Goal: Information Seeking & Learning: Learn about a topic

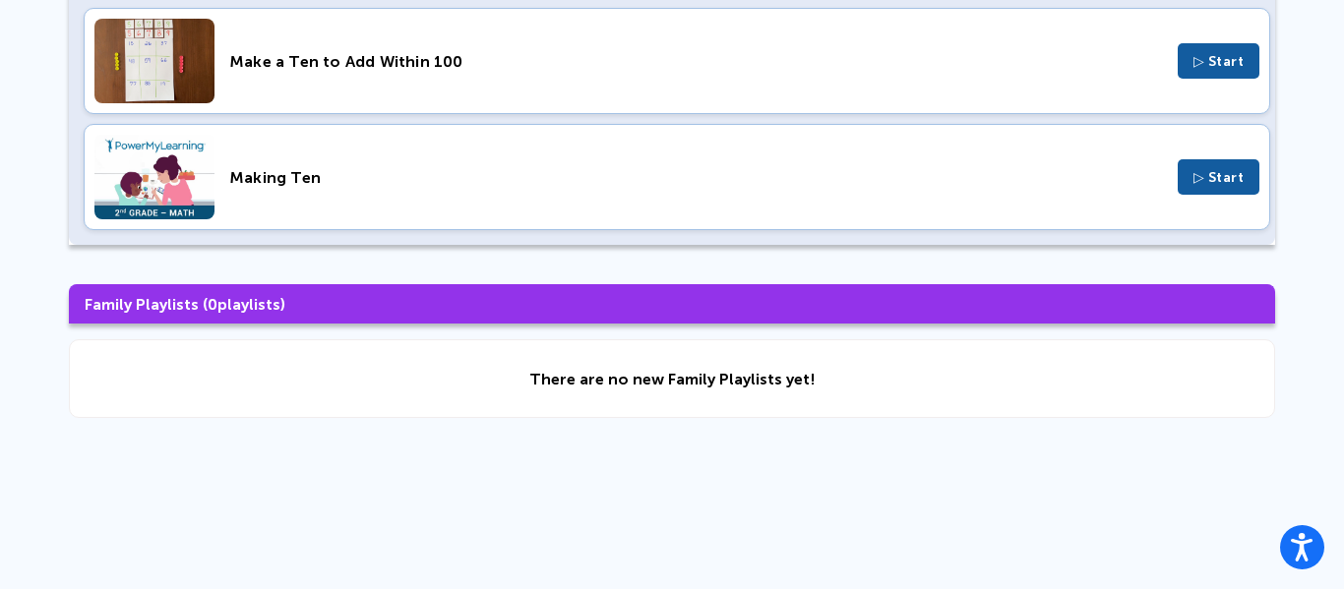
scroll to position [247, 0]
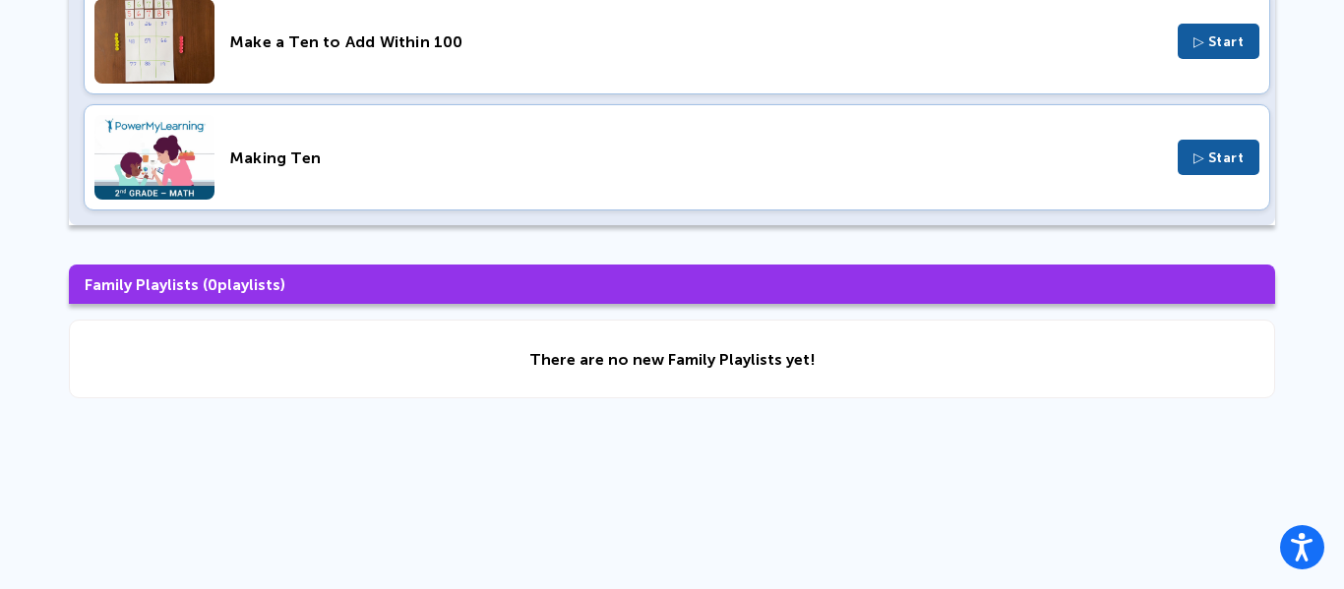
click at [1111, 196] on div "Making Ten ▷ Start" at bounding box center [677, 157] width 1186 height 106
click at [243, 450] on div "Hi , CARLOTAP436 Log Out ✓ New Done Class Playlists ( 2 playlists) Make a Ten t…" at bounding box center [672, 171] width 1344 height 836
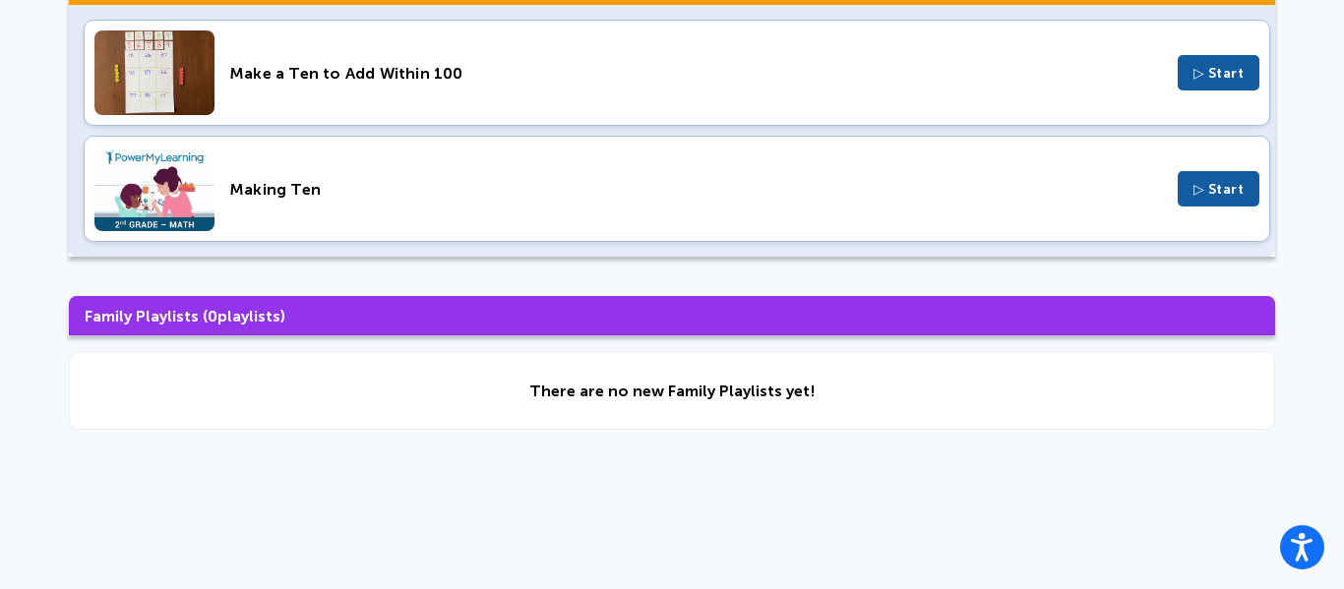
click at [139, 556] on div "Hi , CARLOTAP436 Log Out ✓ New Done Class Playlists ( 2 playlists) Make a Ten t…" at bounding box center [672, 203] width 1344 height 836
click at [113, 578] on div "Hi , CARLOTAP436 Log Out ✓ New Done Class Playlists ( 2 playlists) Make a Ten t…" at bounding box center [672, 203] width 1344 height 836
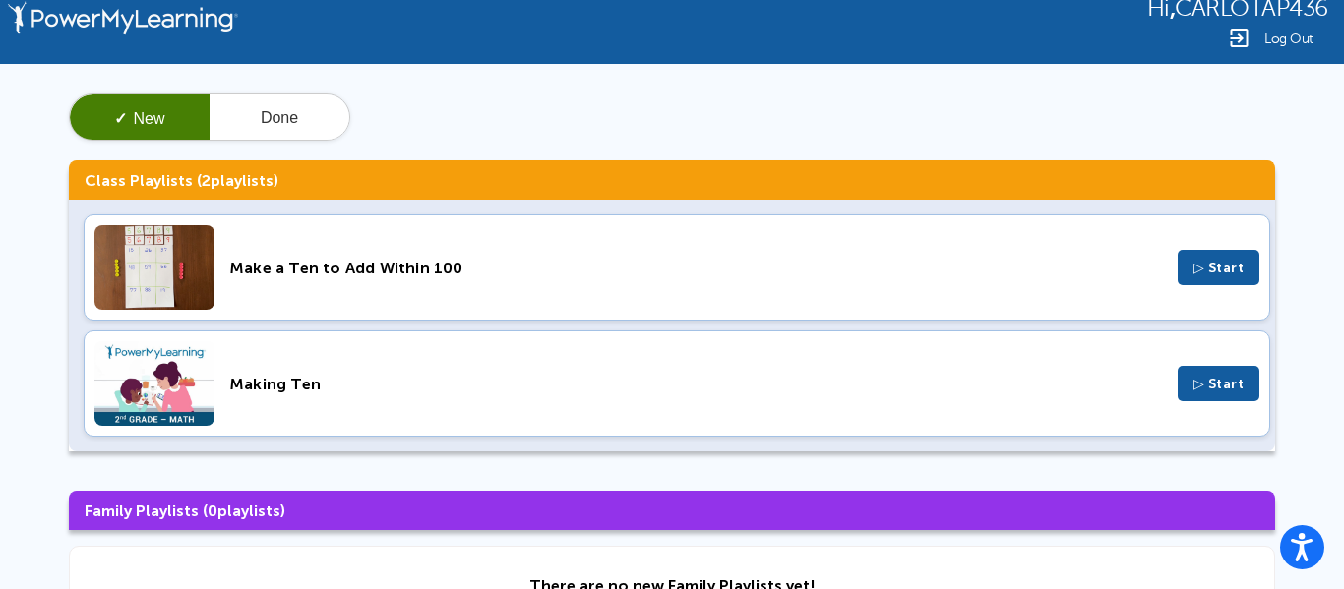
scroll to position [20, 0]
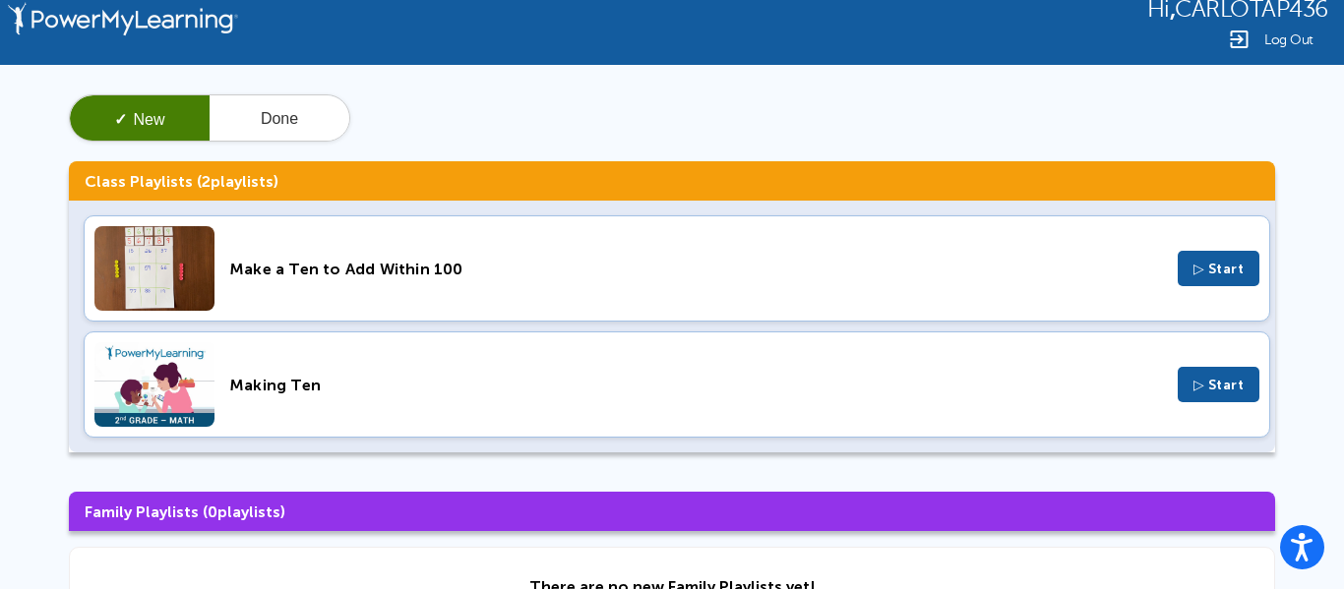
click at [1150, 92] on div "✓ New Done Class Playlists ( 2 playlists) Make a Ten to Add Within 100 ▷ Start …" at bounding box center [672, 360] width 1344 height 590
click at [507, 376] on div "Making Ten" at bounding box center [695, 385] width 933 height 19
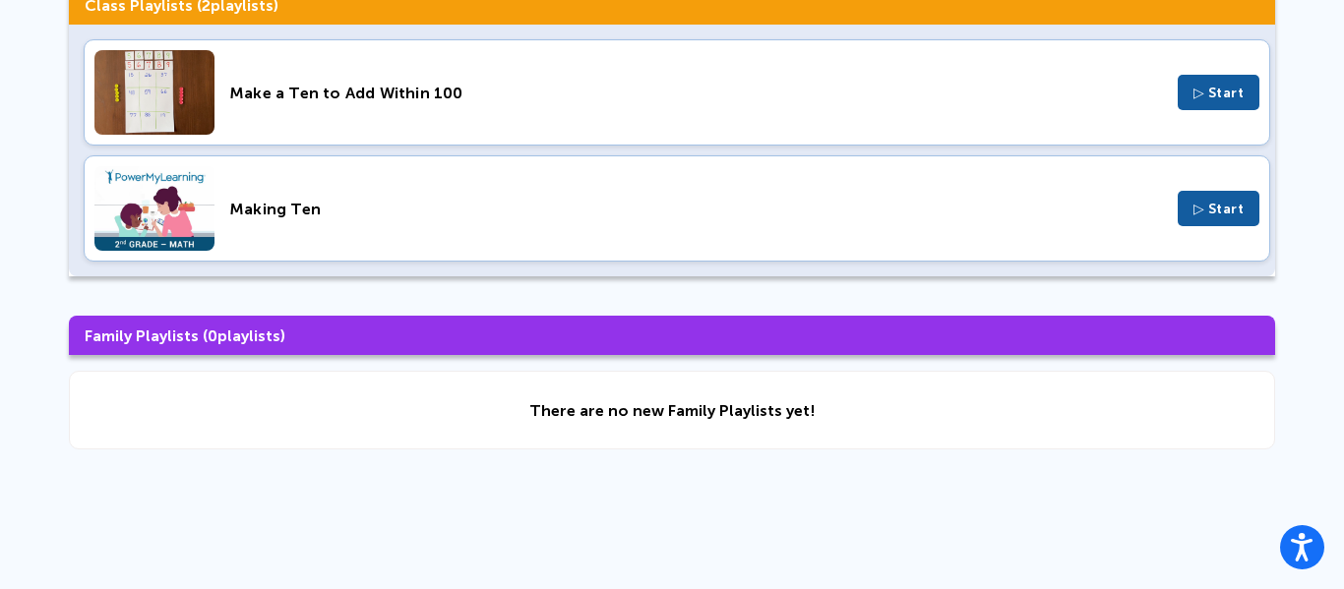
scroll to position [210, 0]
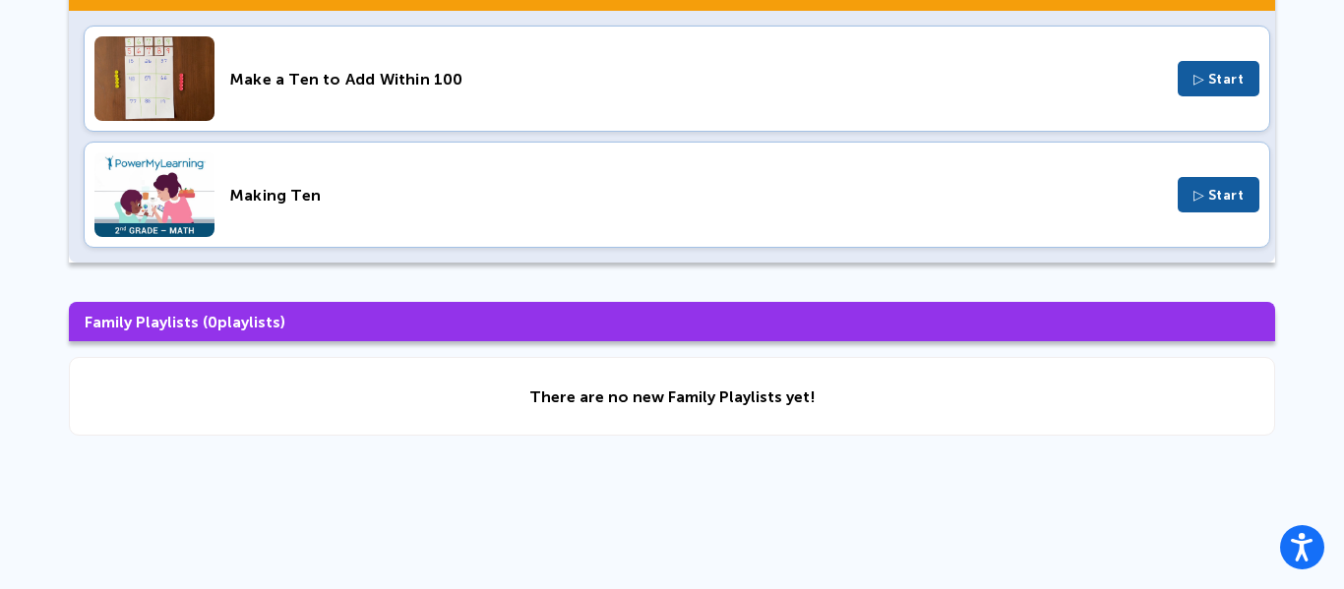
click at [1239, 199] on span "▷ Start" at bounding box center [1218, 195] width 51 height 17
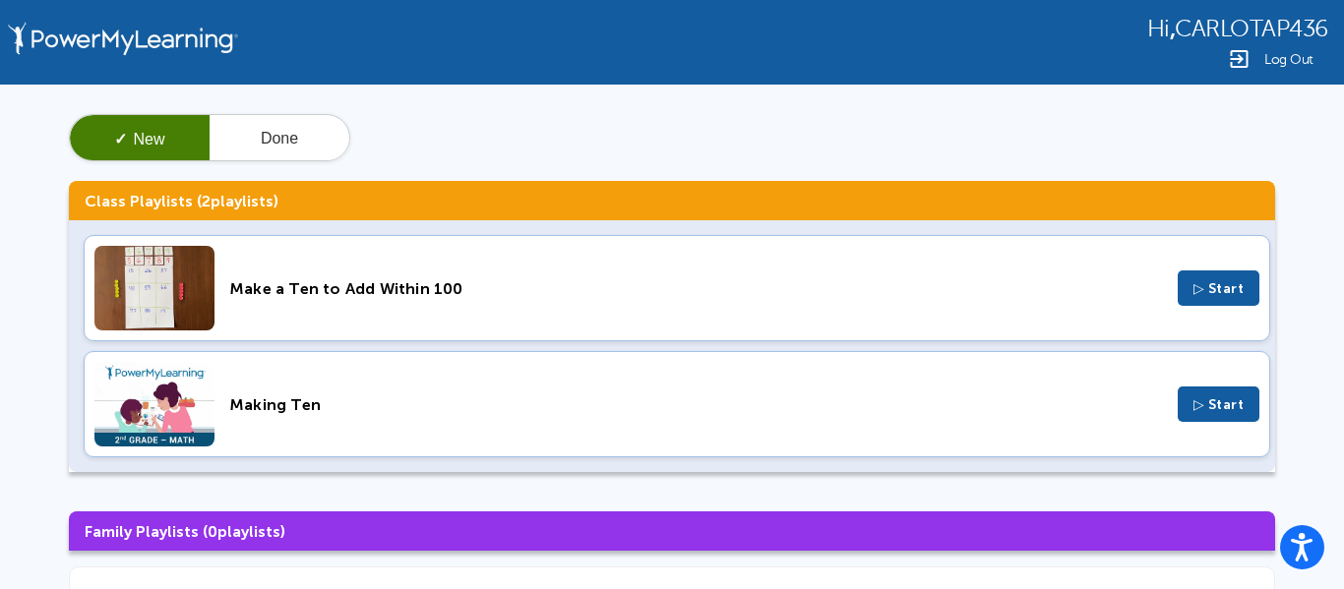
click at [1243, 415] on button "▷ Start" at bounding box center [1218, 404] width 83 height 35
click at [1219, 399] on span "▷ Start" at bounding box center [1218, 404] width 51 height 17
